Goal: Transaction & Acquisition: Obtain resource

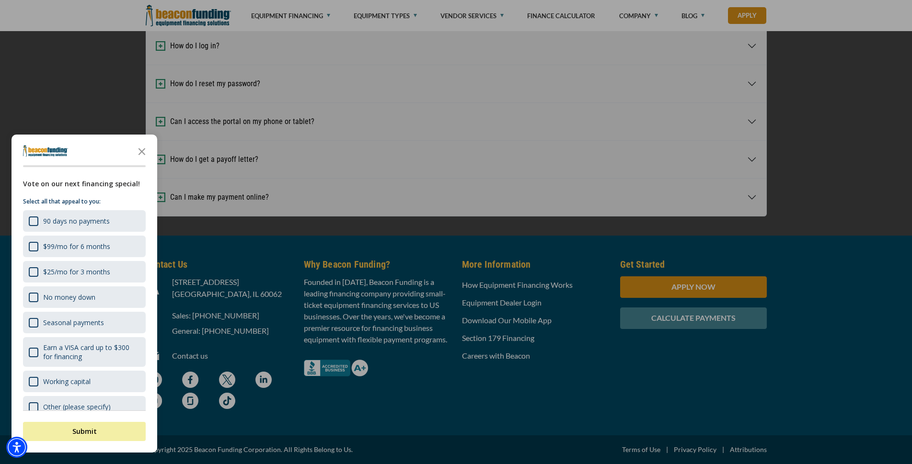
scroll to position [2846, 0]
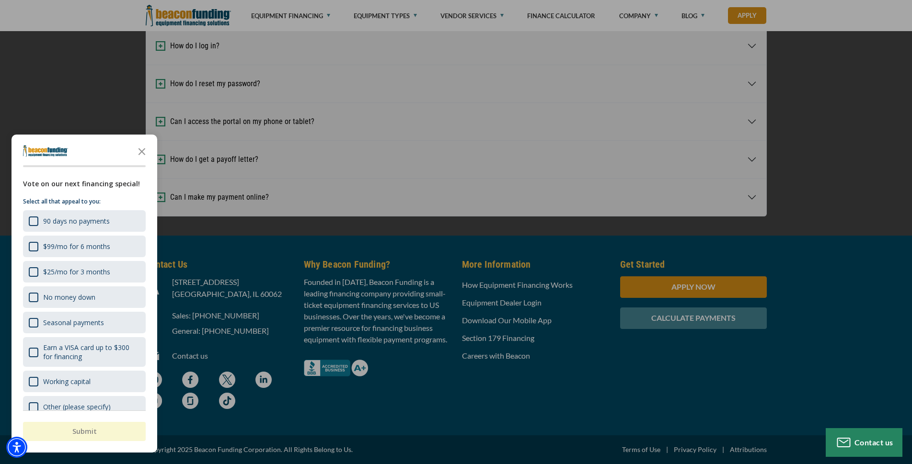
click at [851, 145] on div "button" at bounding box center [456, 232] width 912 height 464
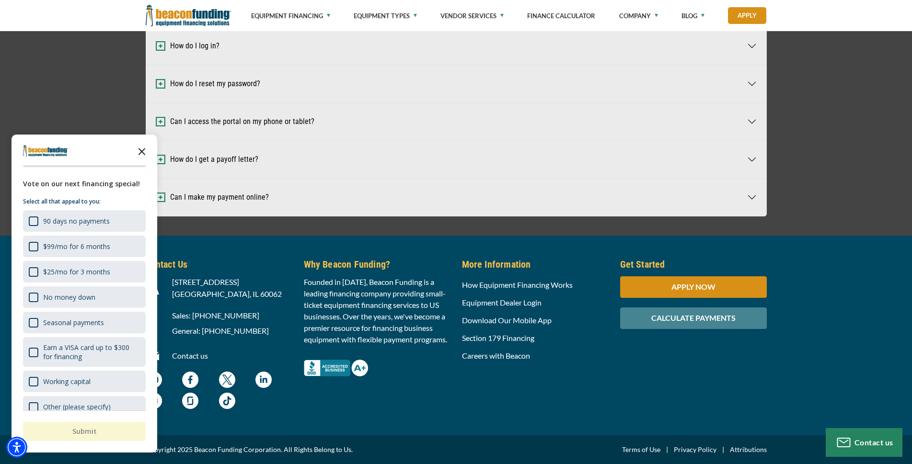
click at [140, 152] on icon "Close the survey" at bounding box center [141, 150] width 19 height 19
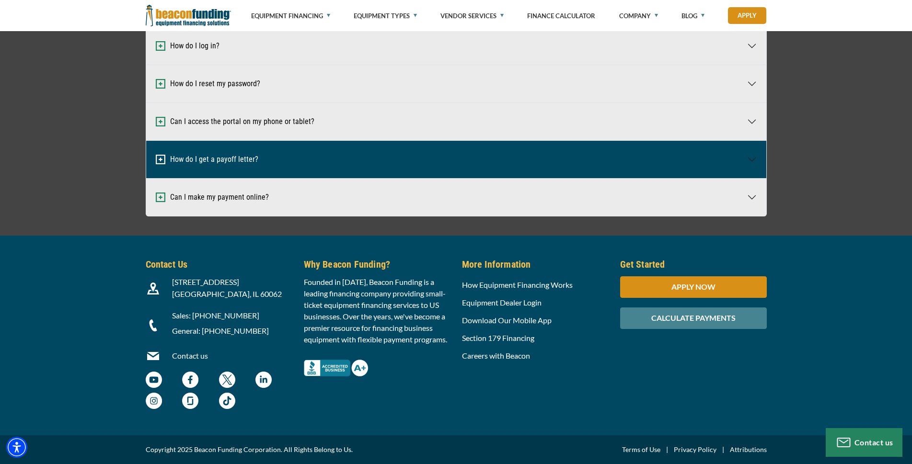
scroll to position [2511, 0]
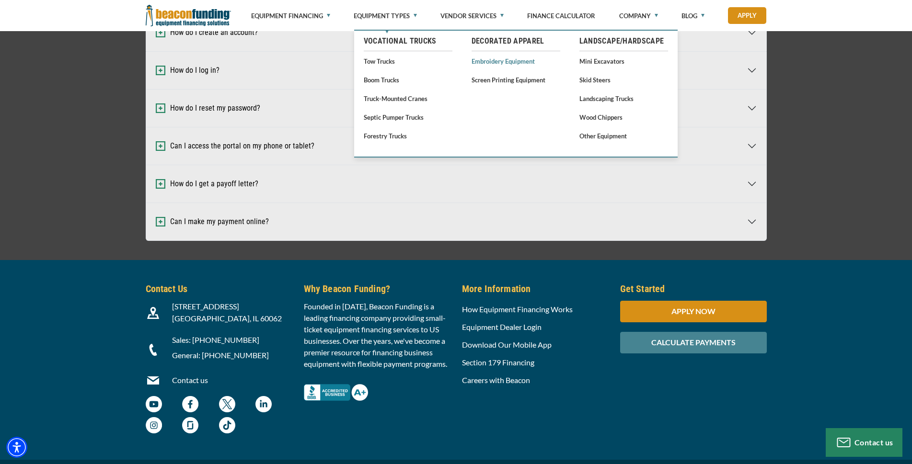
click at [507, 61] on link "Embroidery Equipment" at bounding box center [516, 61] width 89 height 12
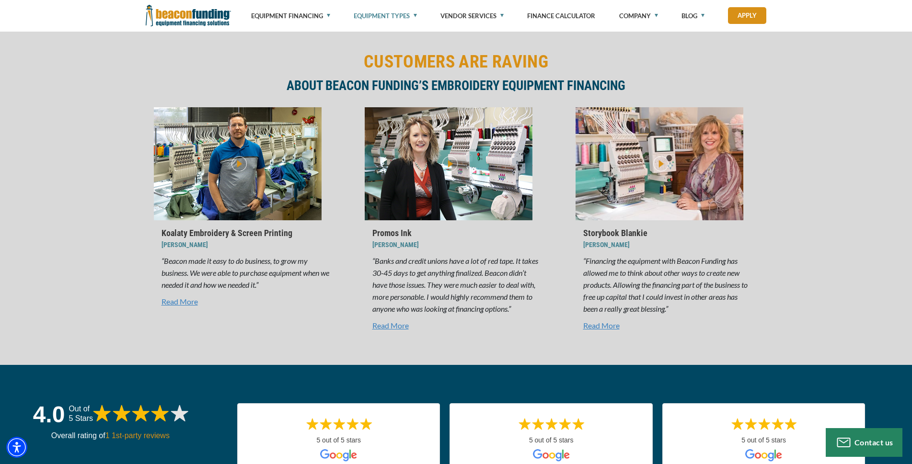
scroll to position [2757, 0]
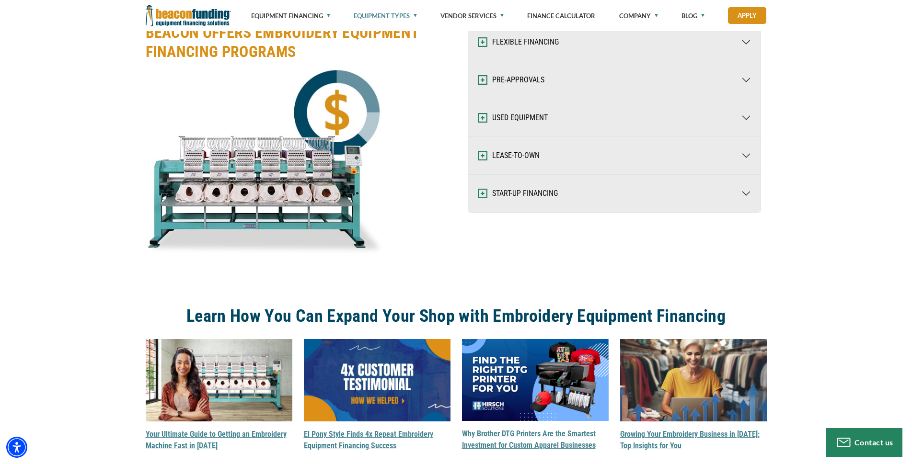
scroll to position [1224, 0]
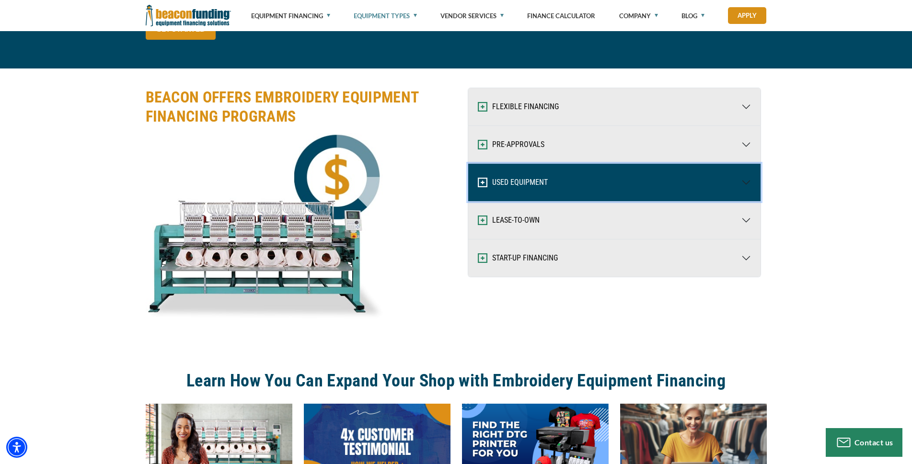
click at [480, 186] on img "button" at bounding box center [483, 183] width 10 height 10
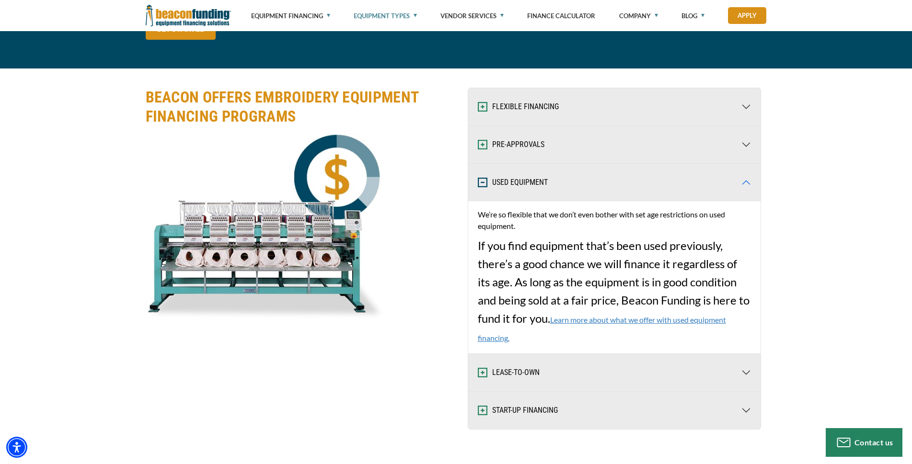
click at [866, 229] on div "BEACON OFFERS EMBROIDERY EQUIPMENT FINANCING PROGRAMS Visualizer not found in t…" at bounding box center [456, 259] width 912 height 381
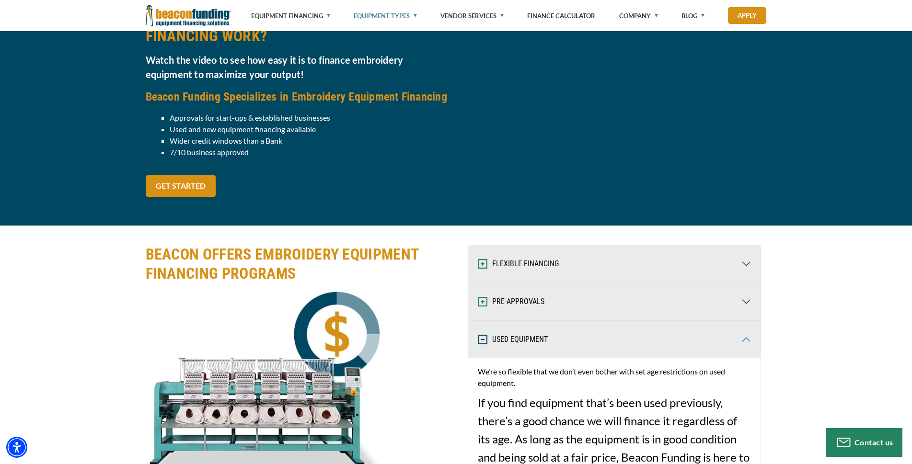
scroll to position [984, 0]
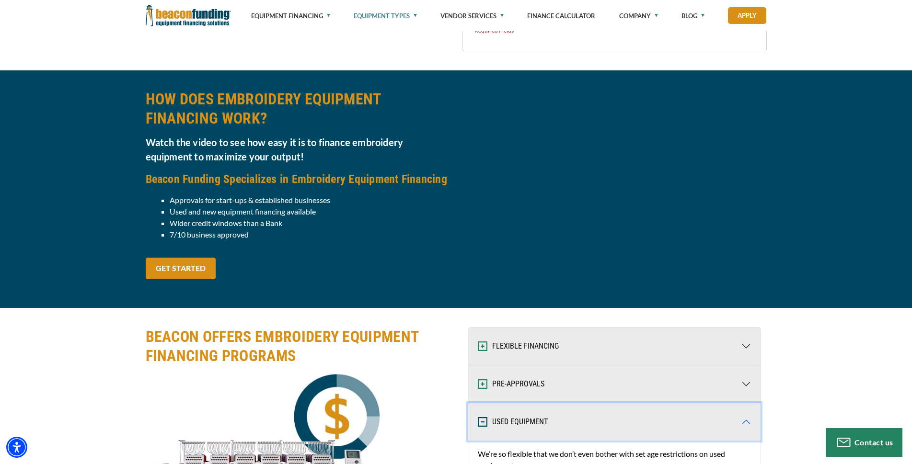
click at [520, 422] on button "USED EQUIPMENT" at bounding box center [614, 422] width 292 height 37
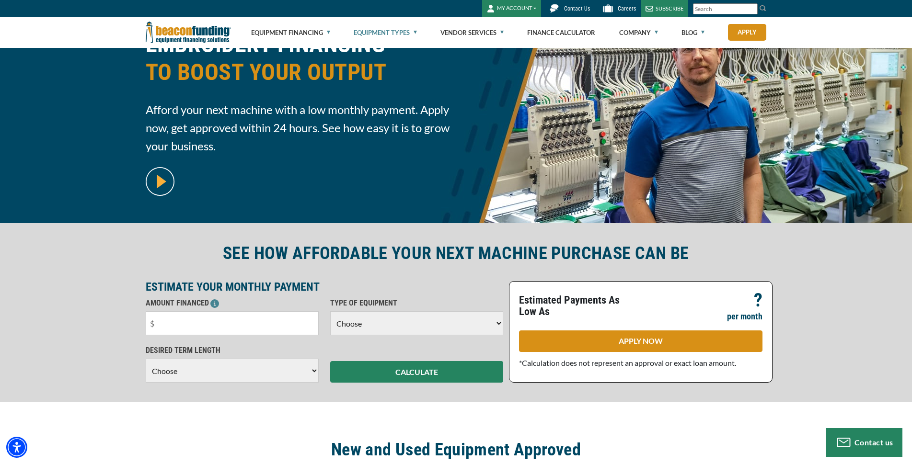
scroll to position [0, 0]
